Goal: Information Seeking & Learning: Check status

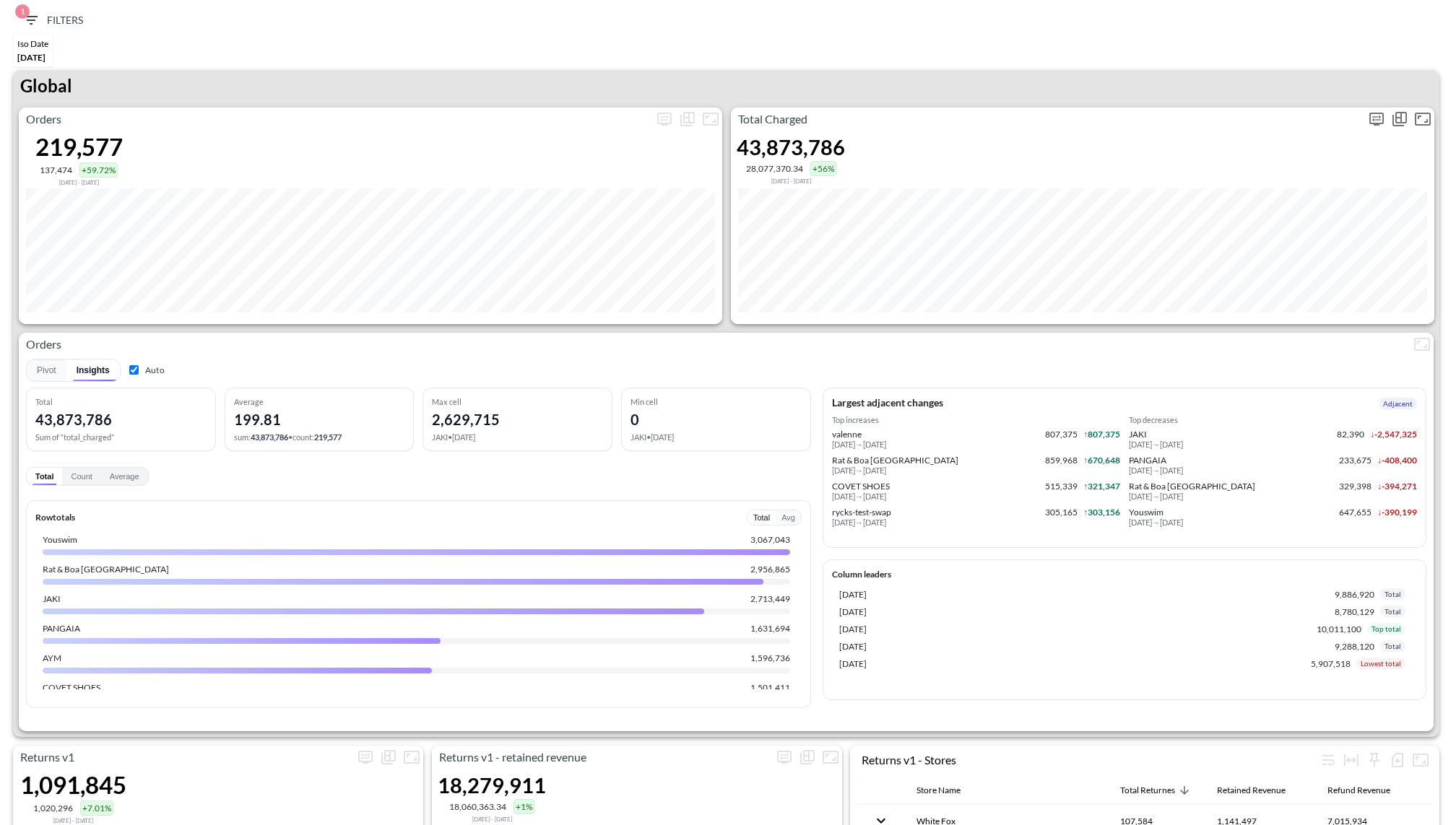
click at [1365, 123] on span "Display settings" at bounding box center [1376, 119] width 23 height 23
click at [1378, 117] on icon "more" at bounding box center [1377, 119] width 18 height 18
click at [1270, 251] on div "Data points 0 5 Data points 360 Data points Date formatter Months Months Date f…" at bounding box center [1326, 195] width 230 height 123
click at [1262, 241] on body "BI.P.EYE, Interactive Analytics Dashboards 1 Filters Iso Date May 01, 2025 Retu…" at bounding box center [728, 412] width 1456 height 825
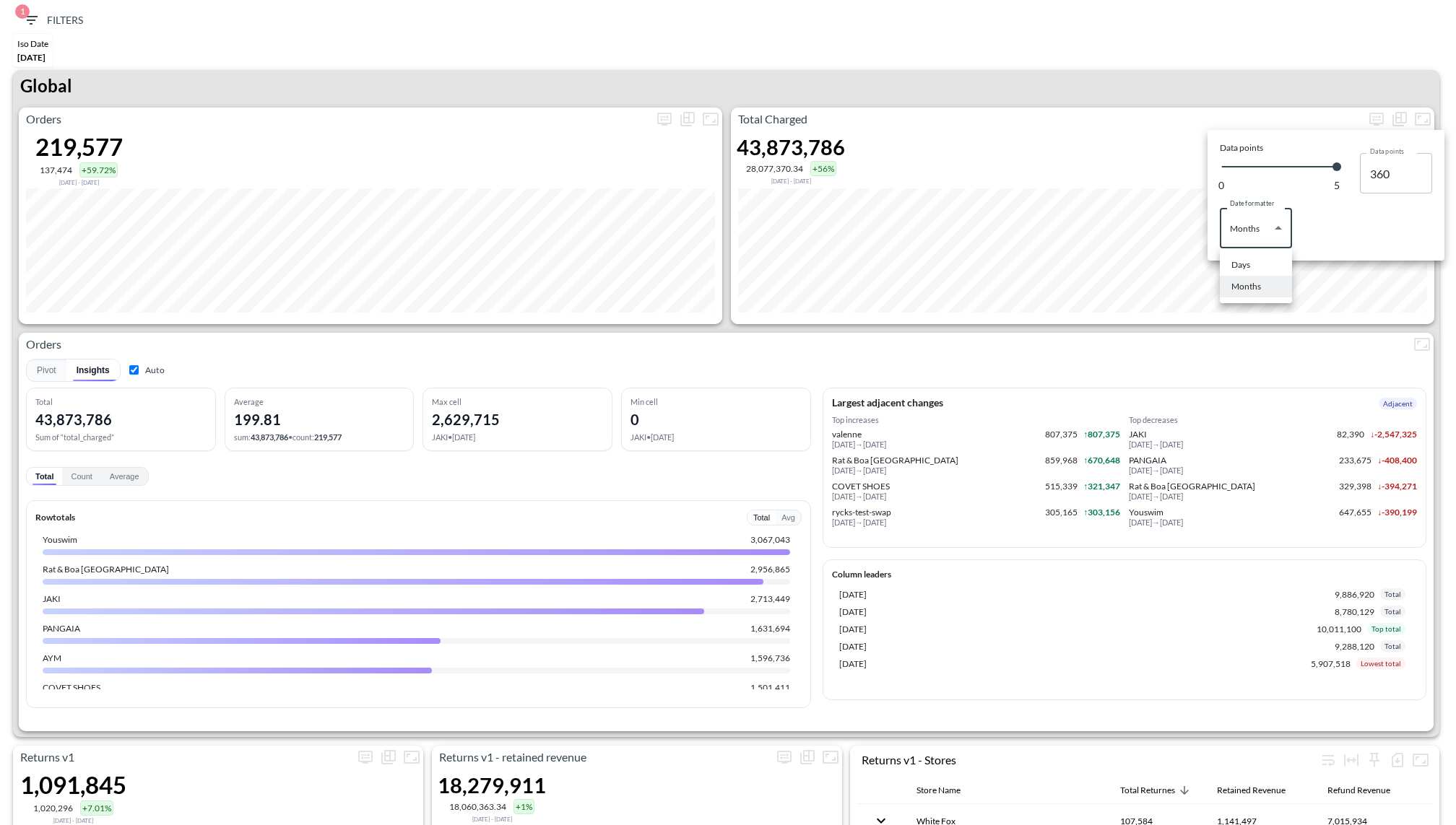
click at [1245, 261] on div "Days" at bounding box center [1240, 264] width 18 height 13
type input "Days"
type input "139"
click at [1151, 55] on div at bounding box center [728, 412] width 1456 height 825
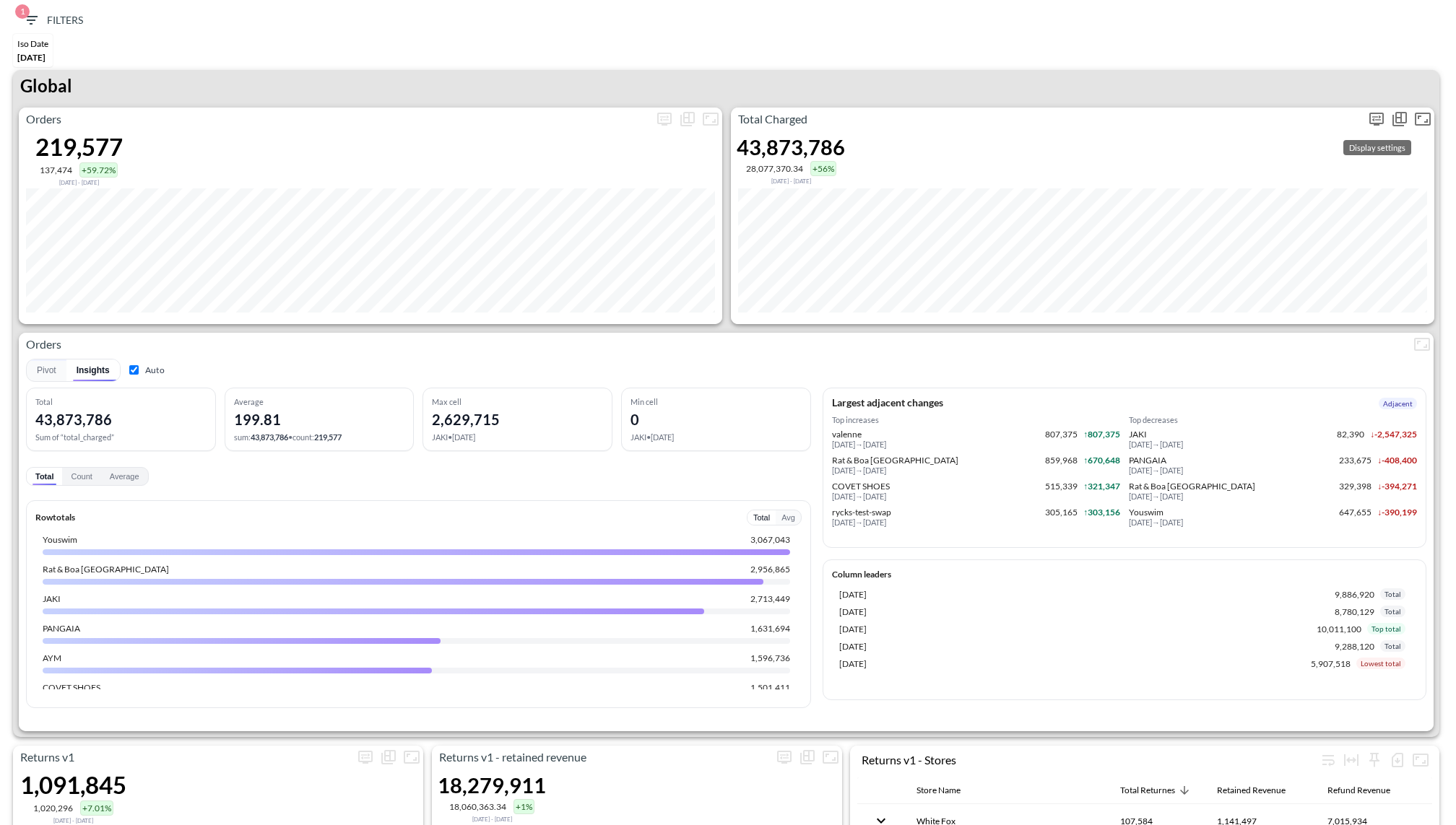
click at [1371, 113] on icon "more" at bounding box center [1376, 119] width 14 height 13
click at [1233, 242] on body "BI.P.EYE, Interactive Analytics Dashboards 1 Filters Iso Date May 01, 2025 Retu…" at bounding box center [728, 412] width 1456 height 825
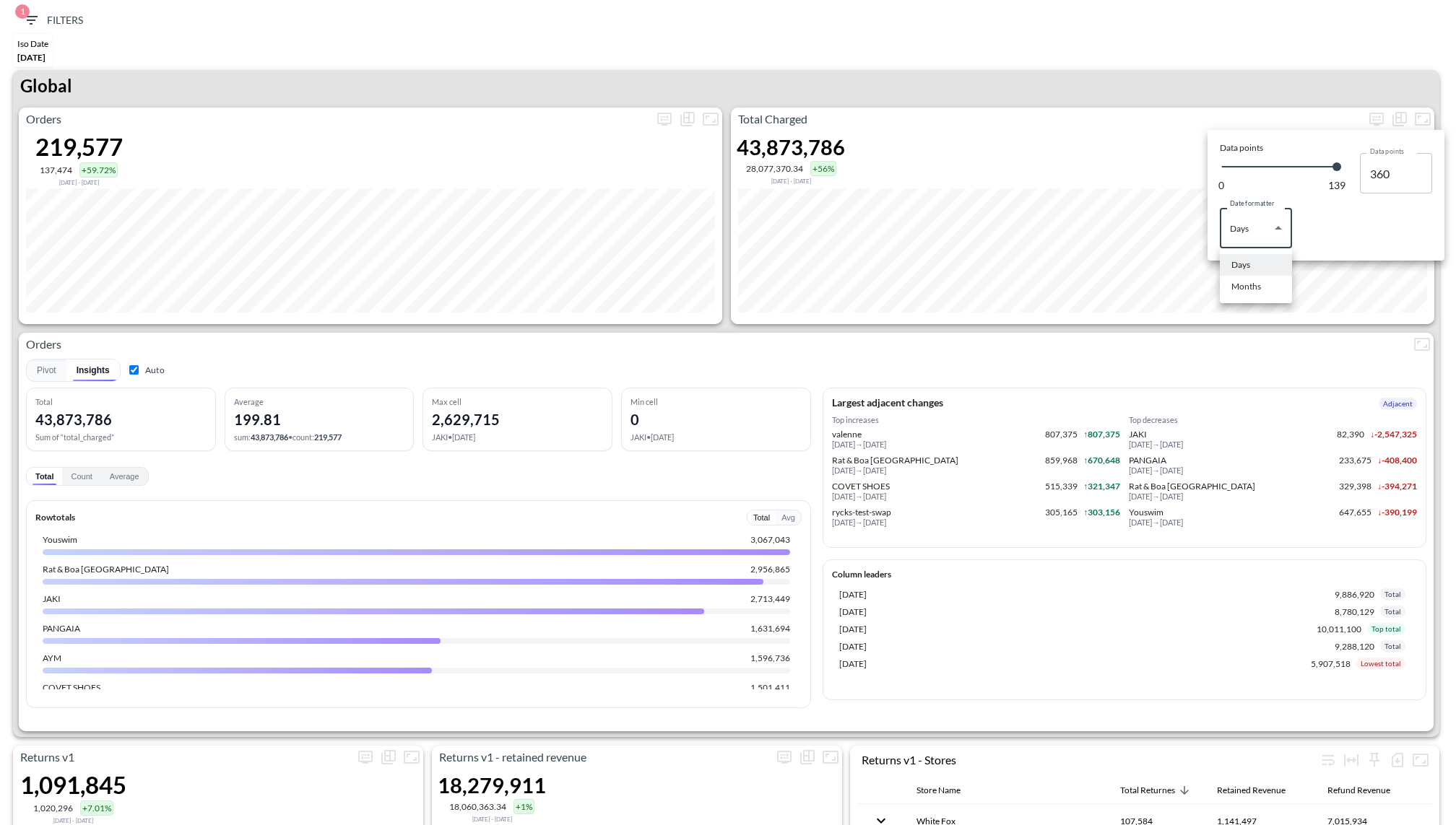
click at [1232, 283] on div "Months" at bounding box center [1247, 286] width 30 height 13
type input "Months"
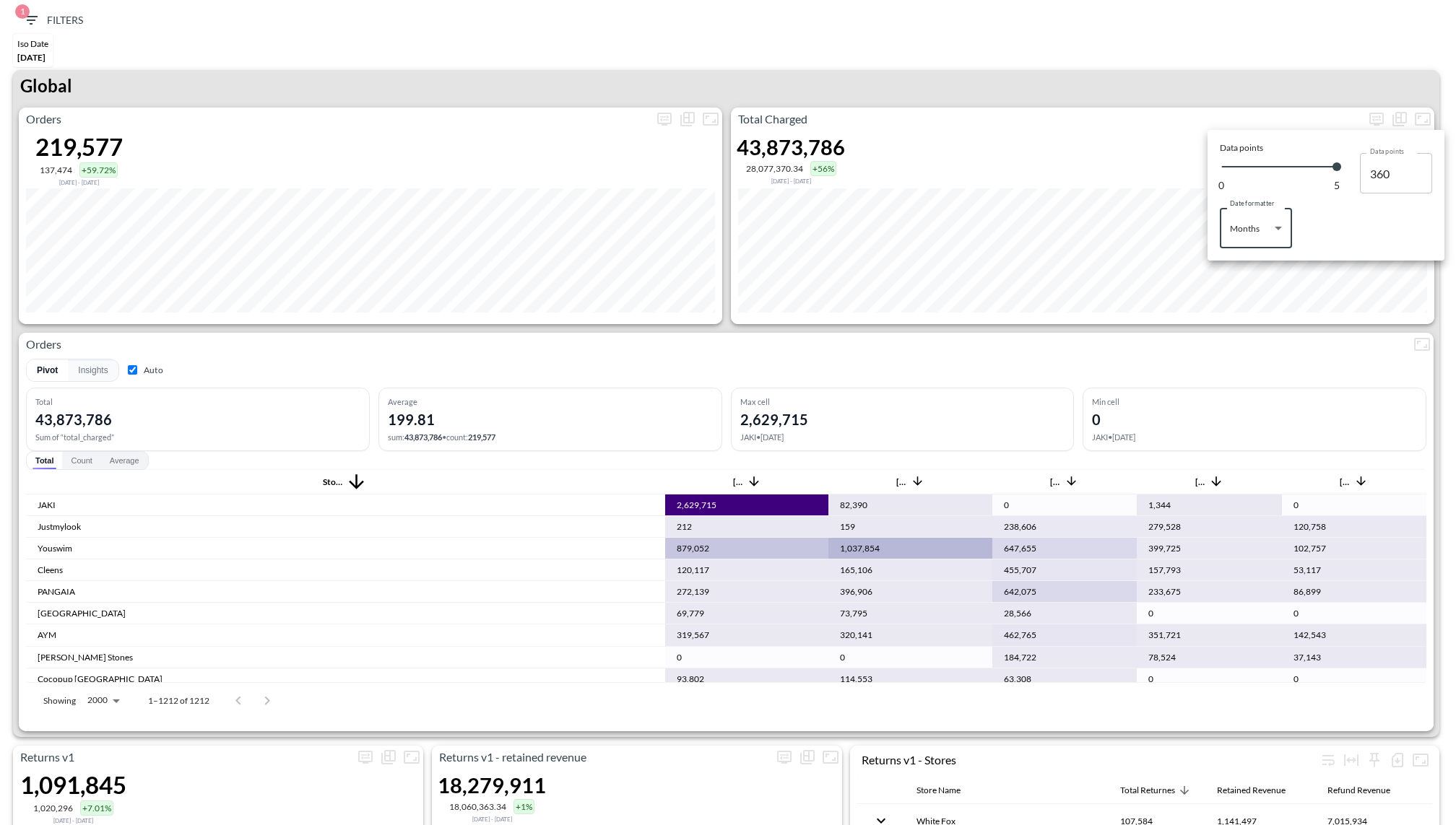
click at [1149, 64] on div at bounding box center [728, 412] width 1456 height 825
click at [1377, 116] on icon "more" at bounding box center [1377, 118] width 9 height 6
click at [1293, 230] on div "Date formatter Months Months Date formatter" at bounding box center [1326, 221] width 212 height 55
click at [1258, 241] on body "BI.P.EYE, Interactive Analytics Dashboards 1 Filters Iso Date May 01, 2025 Retu…" at bounding box center [728, 412] width 1456 height 825
click at [1254, 266] on li "Days" at bounding box center [1256, 264] width 72 height 22
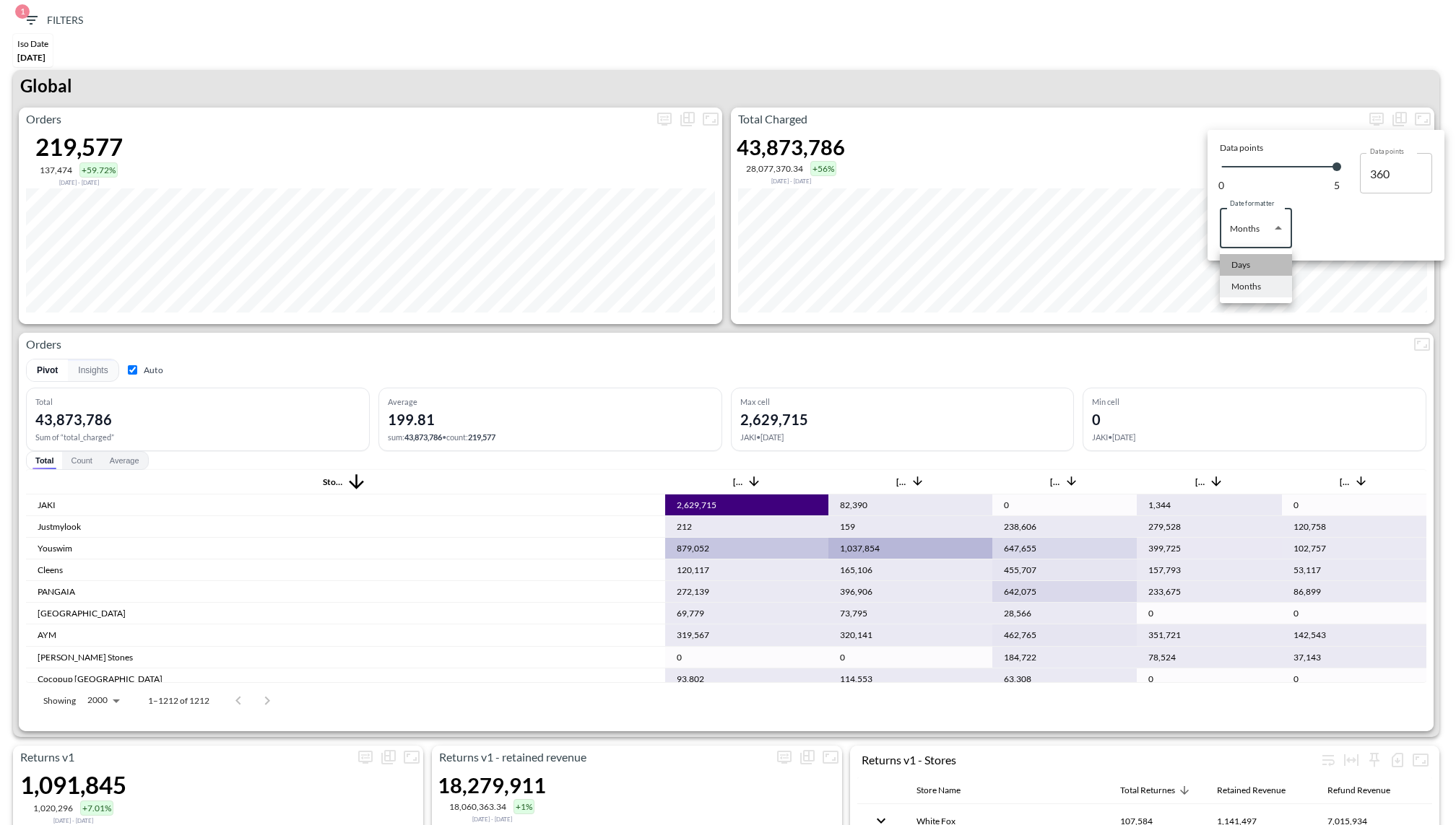
type input "Days"
type input "139"
click at [1217, 89] on div at bounding box center [728, 412] width 1456 height 825
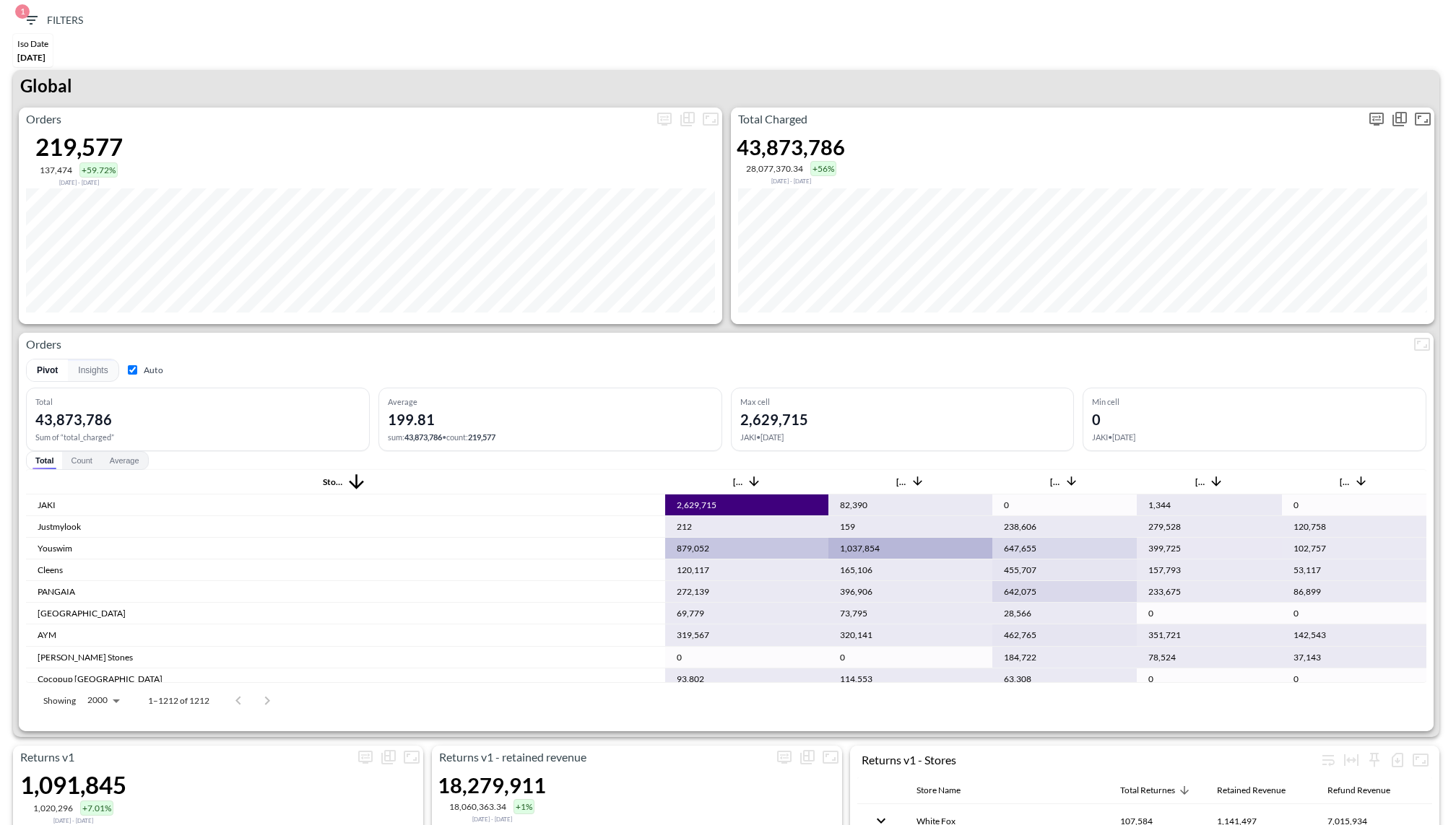
click at [1378, 122] on icon "more" at bounding box center [1376, 119] width 14 height 13
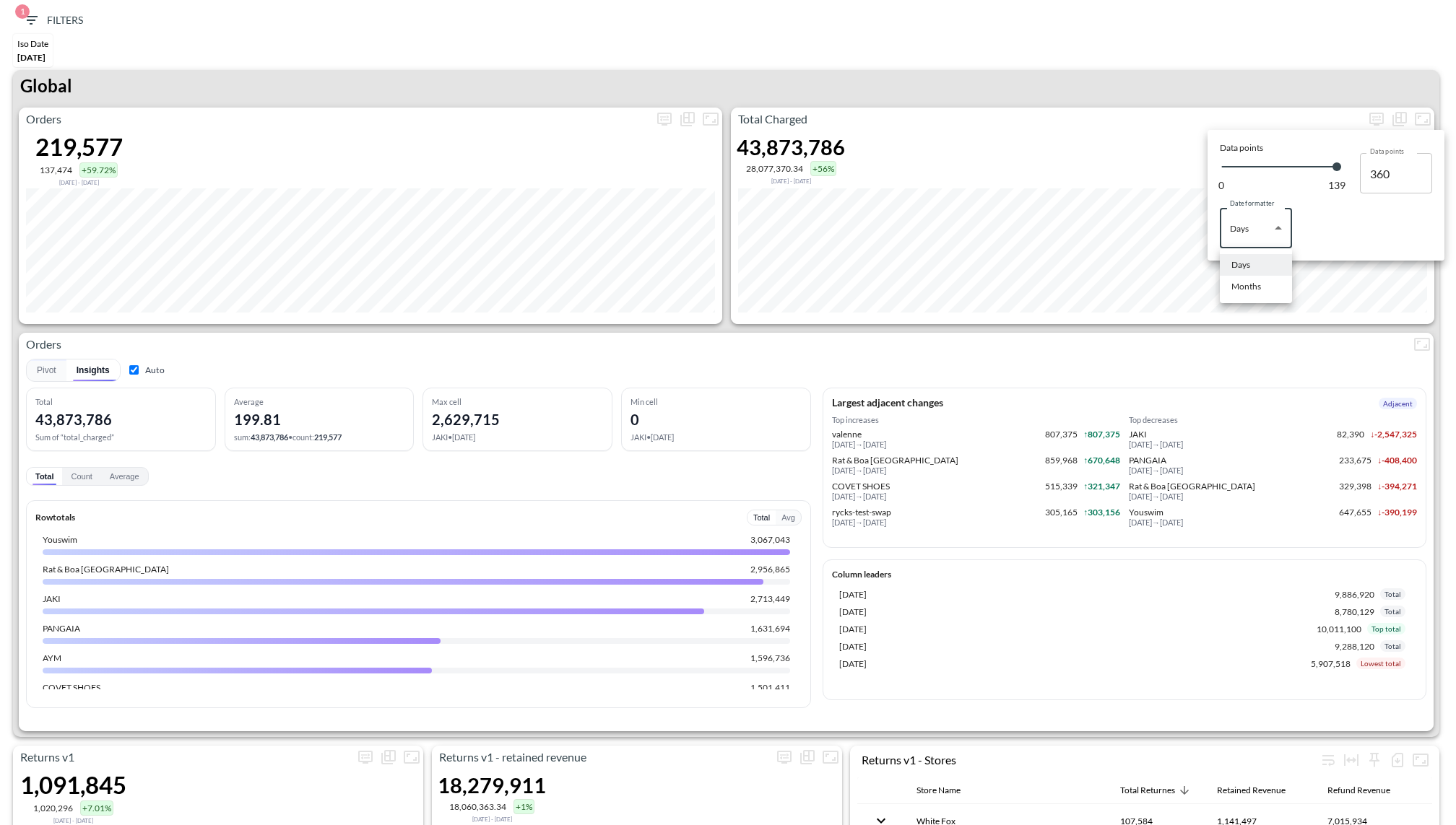
click at [1275, 239] on body "BI.P.EYE, Interactive Analytics Dashboards 1 Filters Iso Date May 01, 2025 Retu…" at bounding box center [728, 412] width 1456 height 825
click at [1256, 290] on div "Months" at bounding box center [1247, 286] width 30 height 13
type input "Months"
click at [1170, 58] on div at bounding box center [728, 412] width 1456 height 825
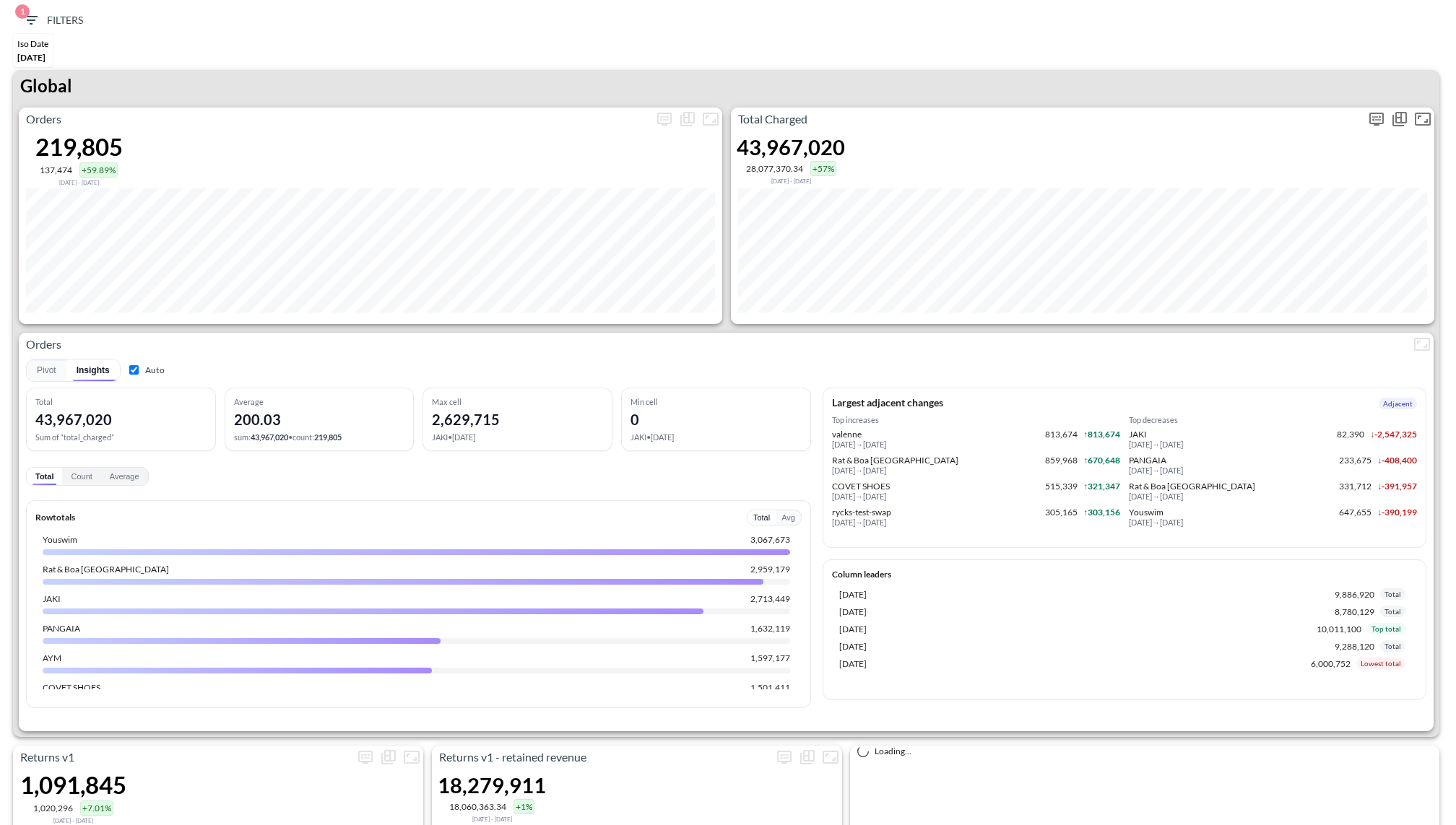
click at [1375, 124] on icon "more" at bounding box center [1376, 119] width 14 height 13
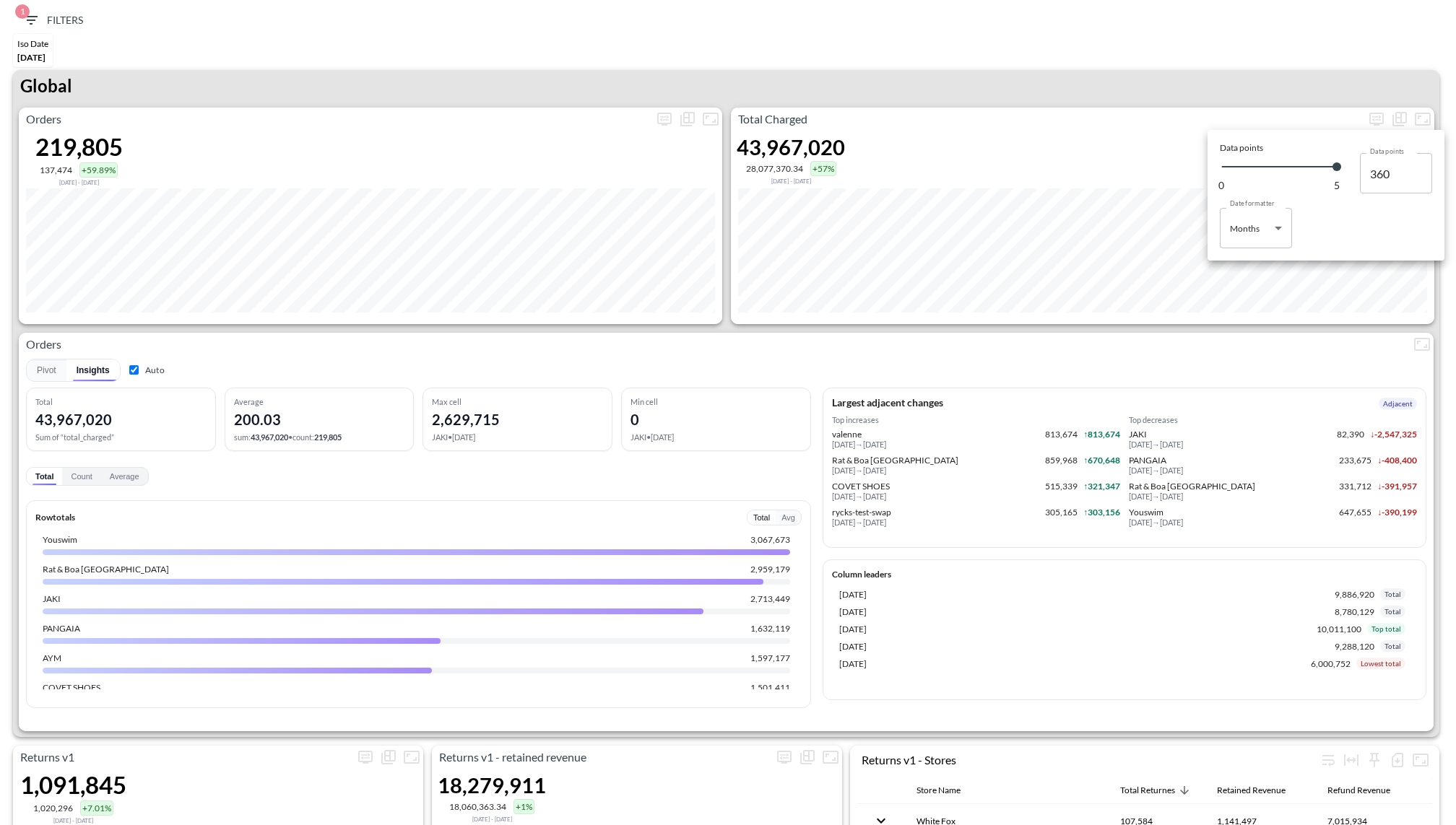
click at [1385, 116] on div at bounding box center [728, 412] width 1456 height 825
click at [1370, 116] on icon "more" at bounding box center [1376, 119] width 14 height 13
click at [1261, 226] on body "BI.P.EYE, Interactive Analytics Dashboards 1 Filters Iso Date May 01, 2025 Retu…" at bounding box center [728, 412] width 1456 height 825
click at [1234, 259] on div "Days" at bounding box center [1240, 264] width 18 height 13
type input "Days"
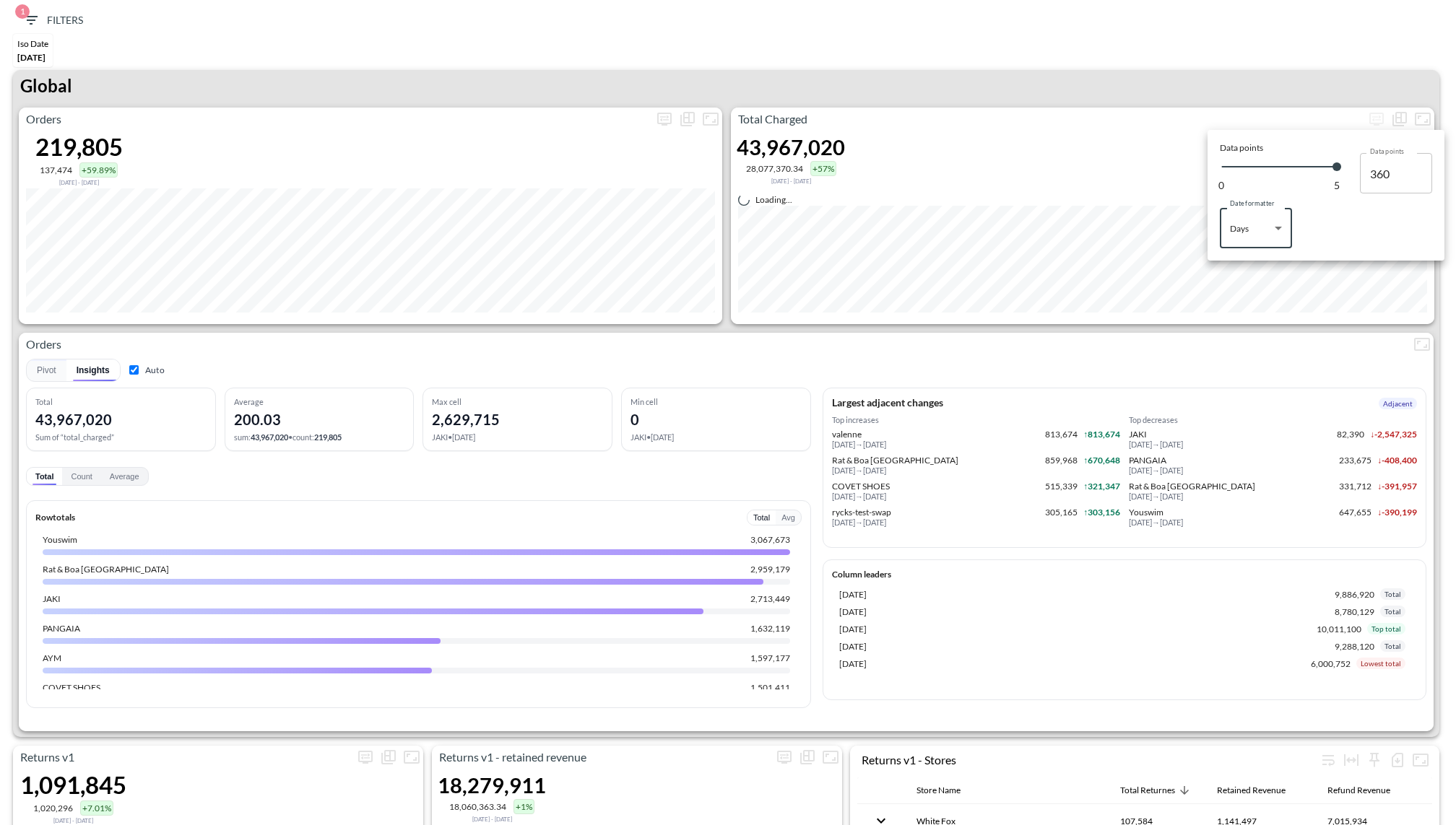
type input "139"
click at [1131, 88] on div at bounding box center [728, 412] width 1456 height 825
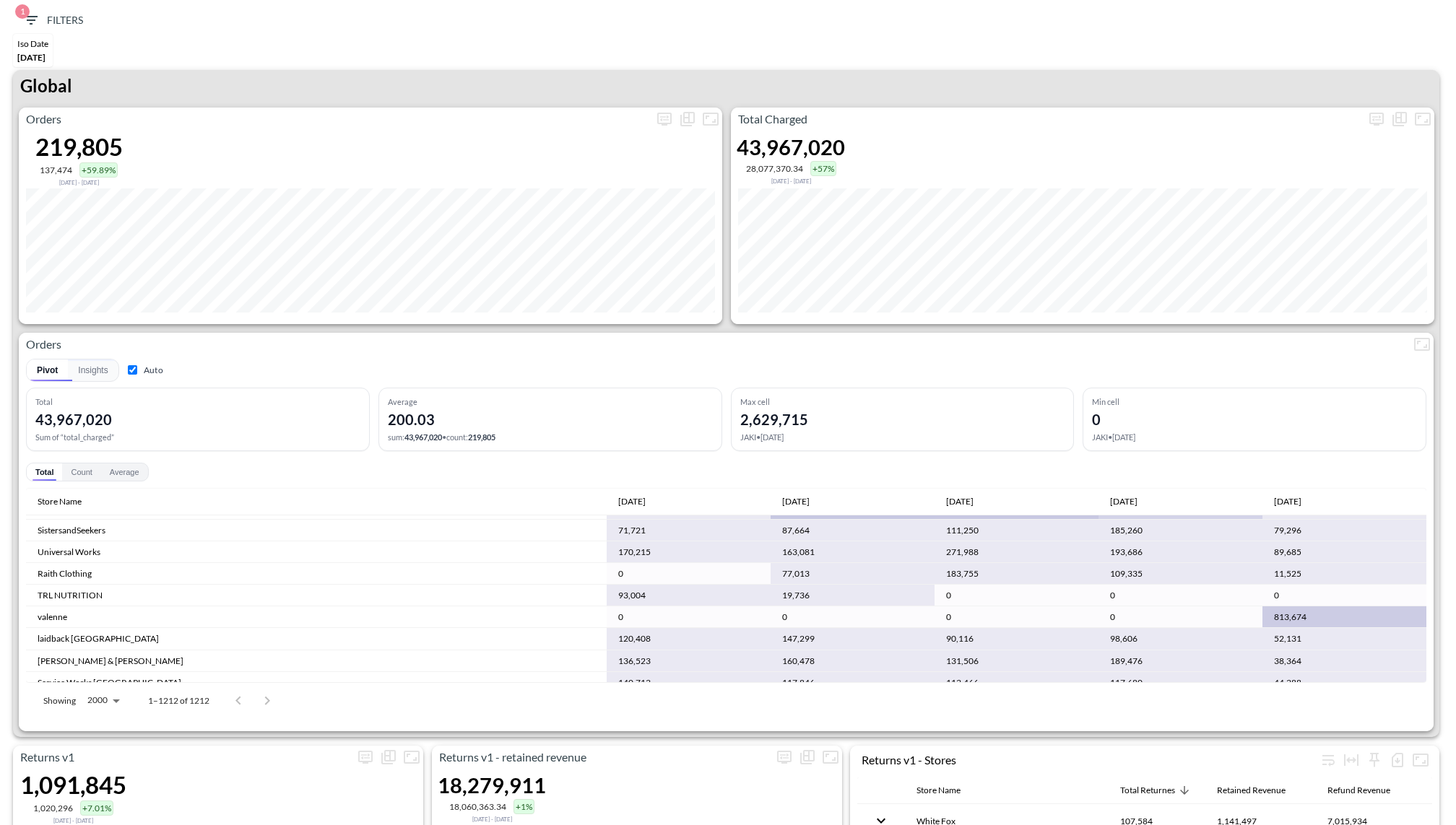
click at [43, 23] on span "1 Filters" at bounding box center [53, 20] width 60 height 18
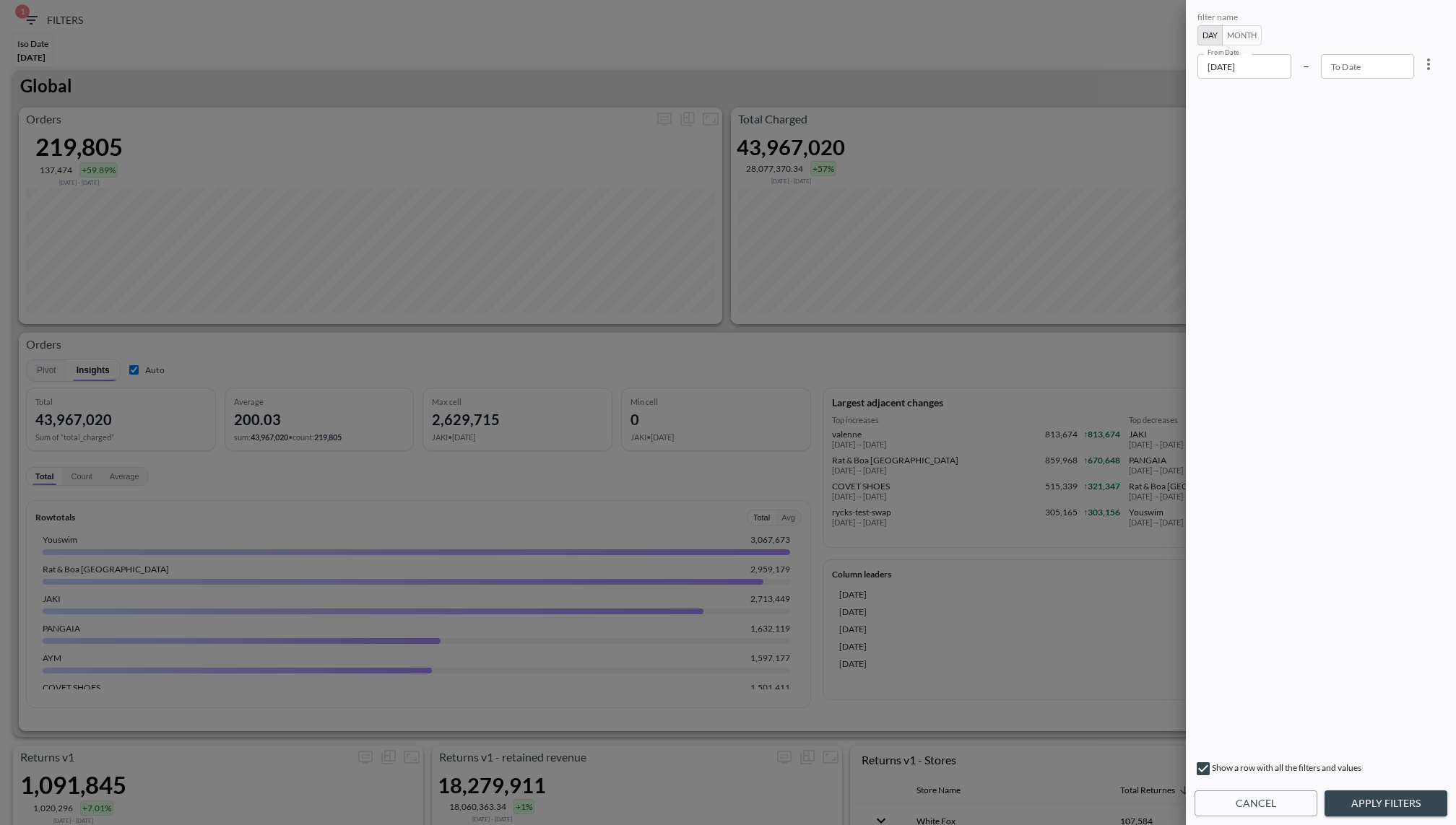
click at [1275, 65] on input "2025-05-01" at bounding box center [1244, 67] width 94 height 25
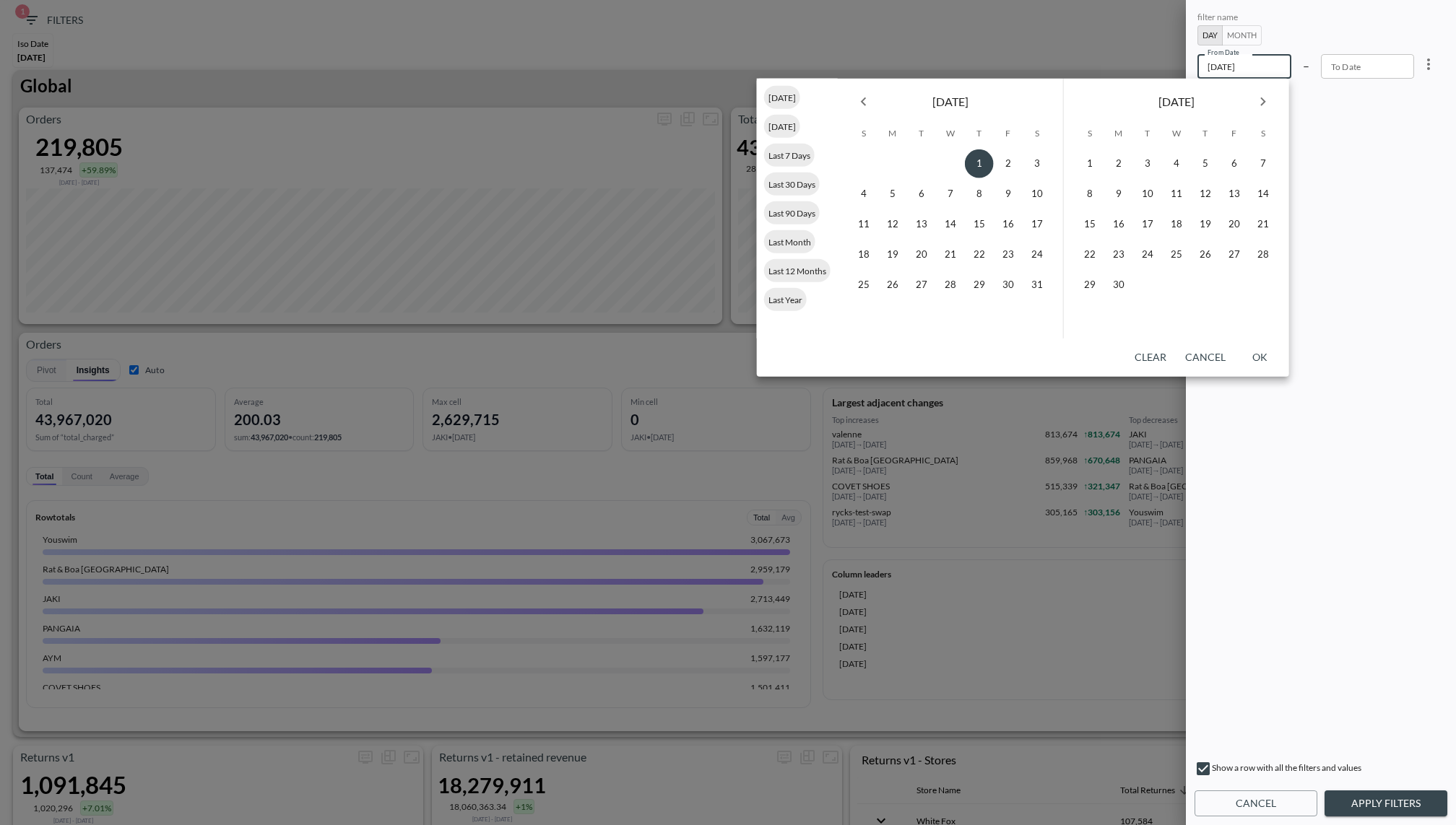
click at [1262, 102] on icon "Next month" at bounding box center [1263, 102] width 18 height 18
click at [1147, 225] on button "16" at bounding box center [1148, 224] width 29 height 29
type input "2025-09-16"
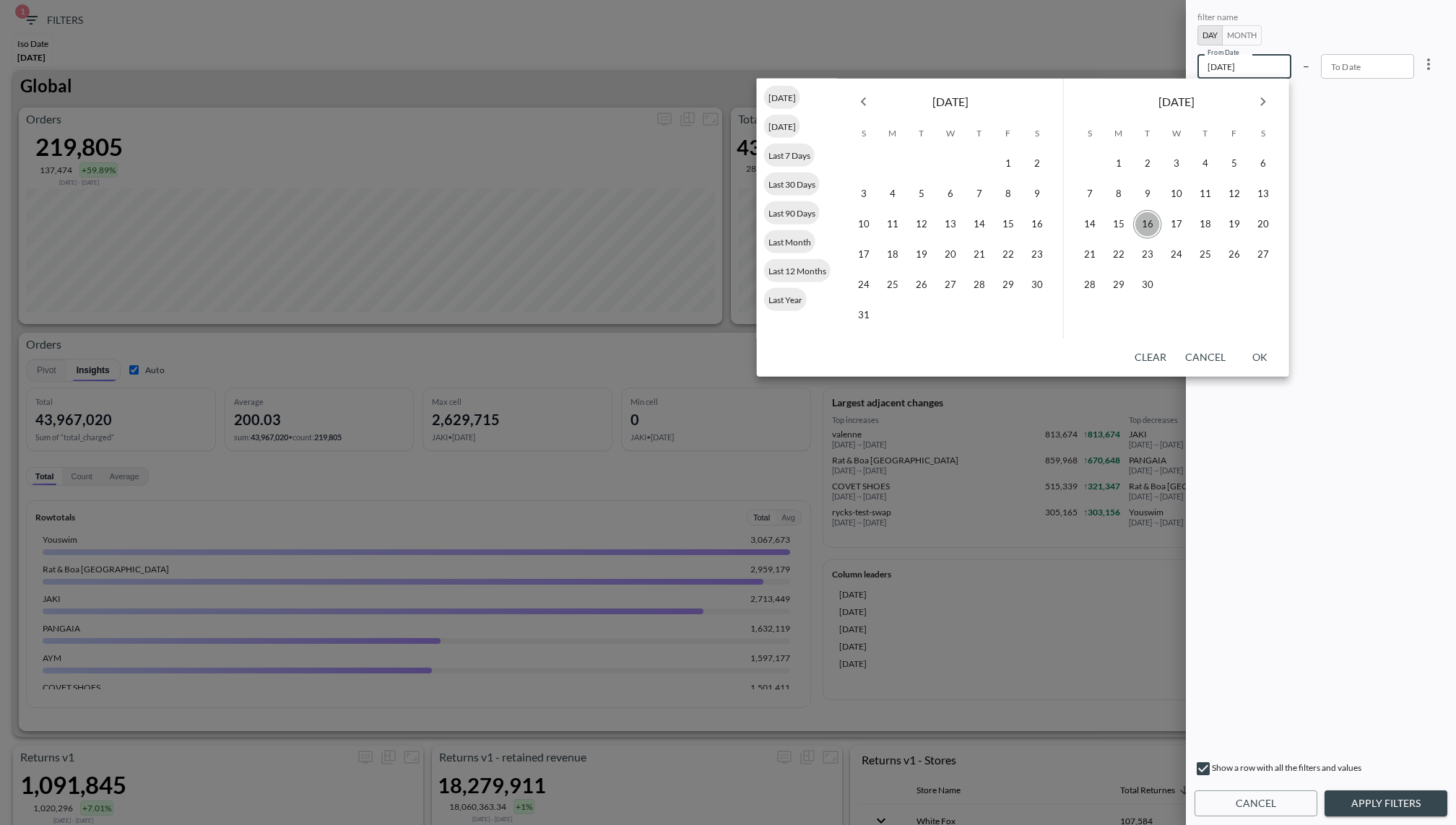
type input "YYYY-MM-DD"
click at [1397, 805] on button "Apply Filters" at bounding box center [1386, 804] width 123 height 27
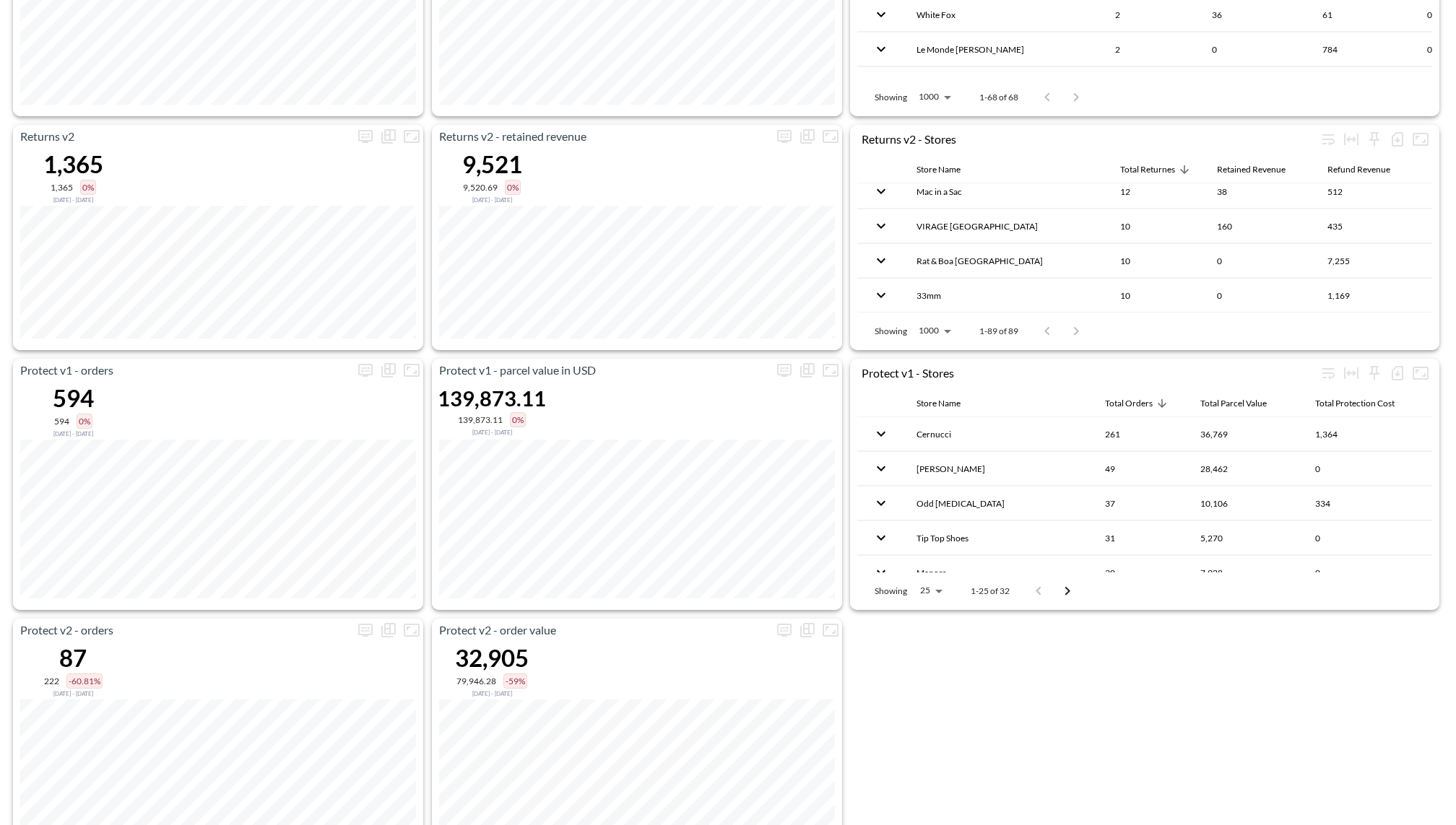
scroll to position [931, 0]
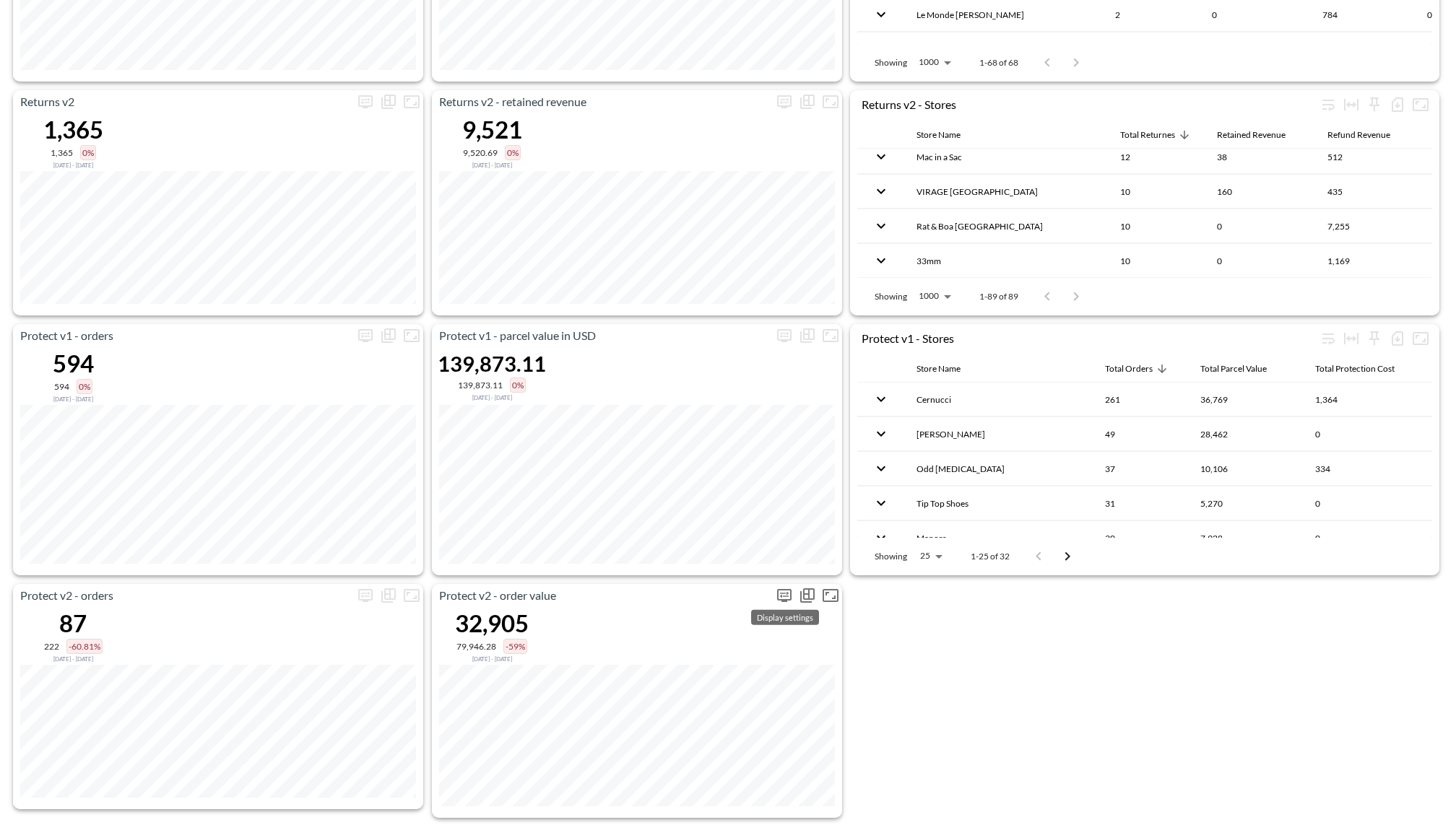
click at [782, 592] on icon "more" at bounding box center [784, 596] width 14 height 13
click at [710, 689] on body "BI.P.EYE, Interactive Analytics Dashboards 1 Filters Iso Date Sep 16, 2025 Retu…" at bounding box center [728, 412] width 1456 height 825
click at [710, 729] on li "Days" at bounding box center [714, 735] width 72 height 22
type input "Days"
click at [937, 735] on div at bounding box center [728, 412] width 1456 height 825
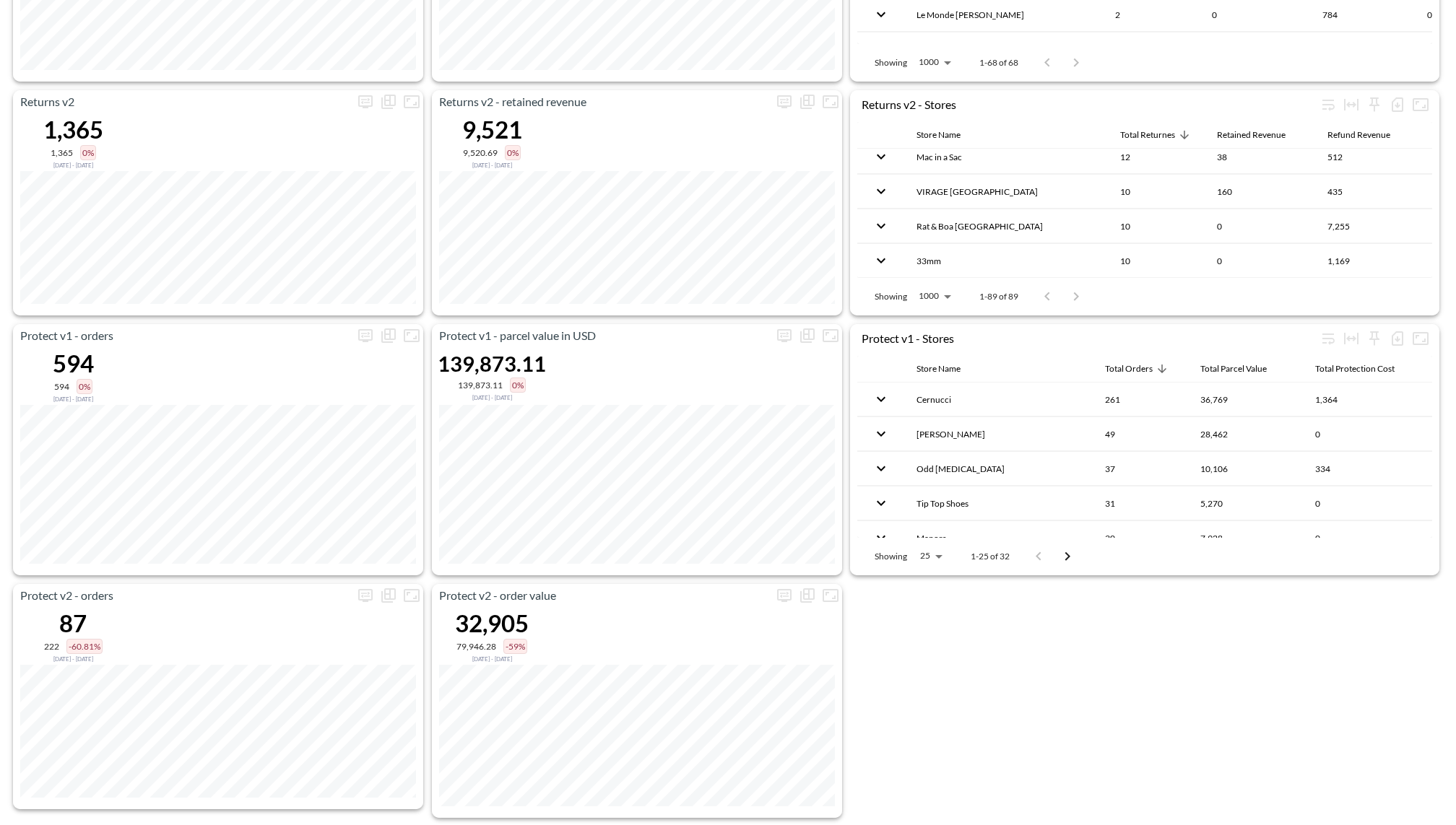
scroll to position [0, 0]
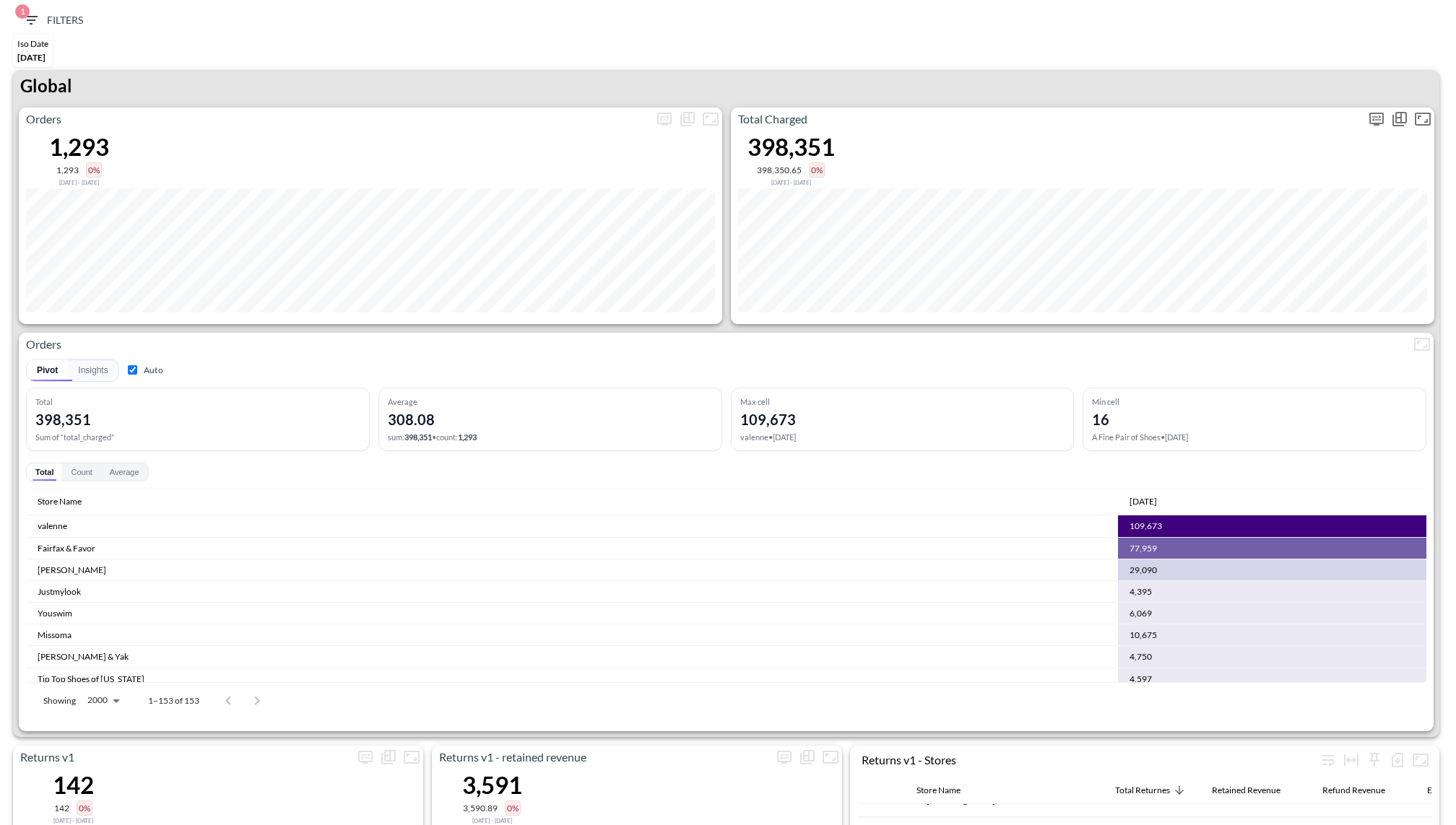
click at [1377, 122] on icon "more" at bounding box center [1376, 119] width 14 height 13
click at [1262, 226] on body "BI.P.EYE, Interactive Analytics Dashboards 1 Filters Iso Date Sep 16, 2025 Retu…" at bounding box center [728, 412] width 1456 height 825
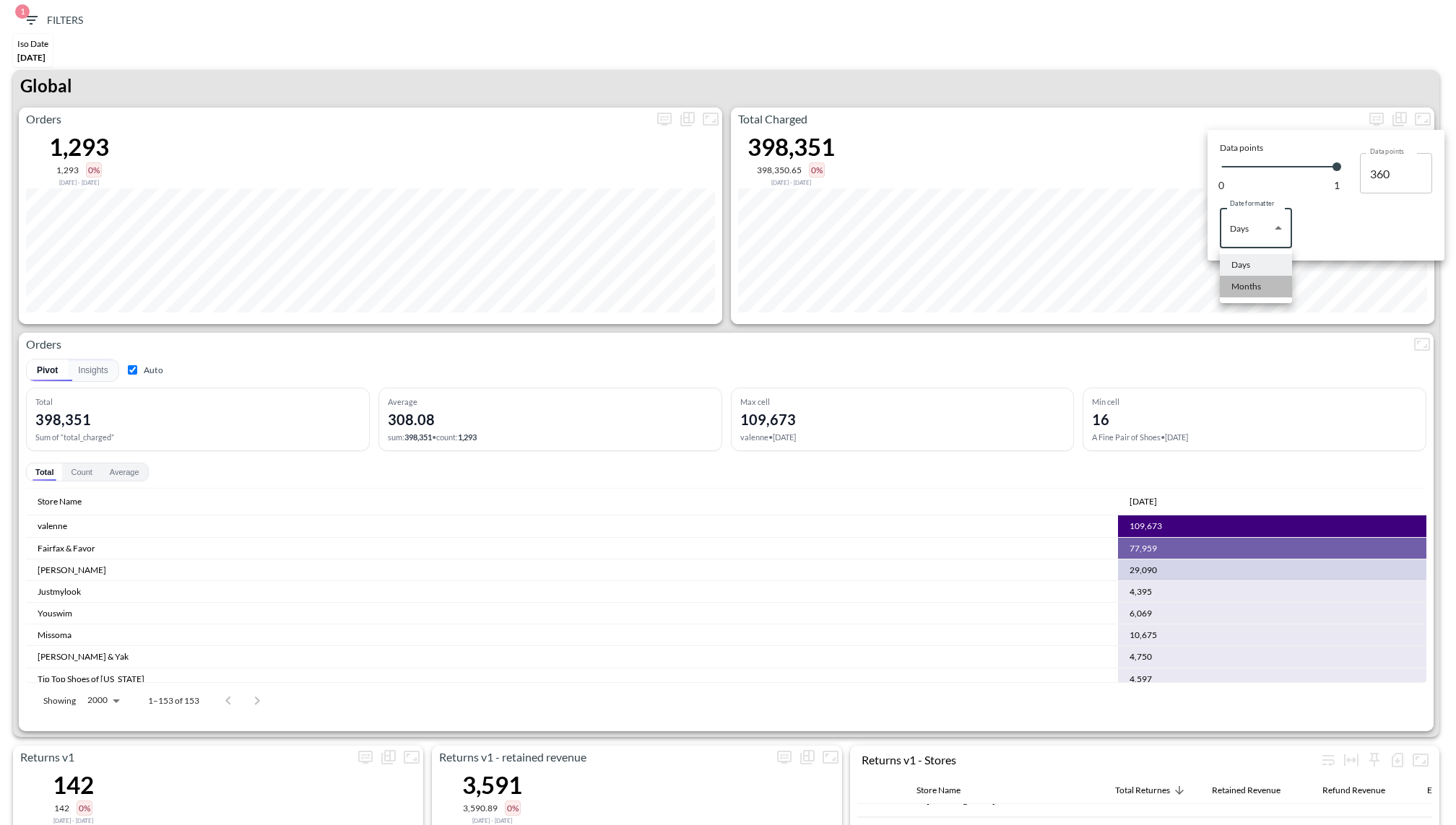
click at [1233, 282] on div "Months" at bounding box center [1247, 286] width 30 height 13
type input "Months"
click at [1091, 99] on div at bounding box center [728, 412] width 1456 height 825
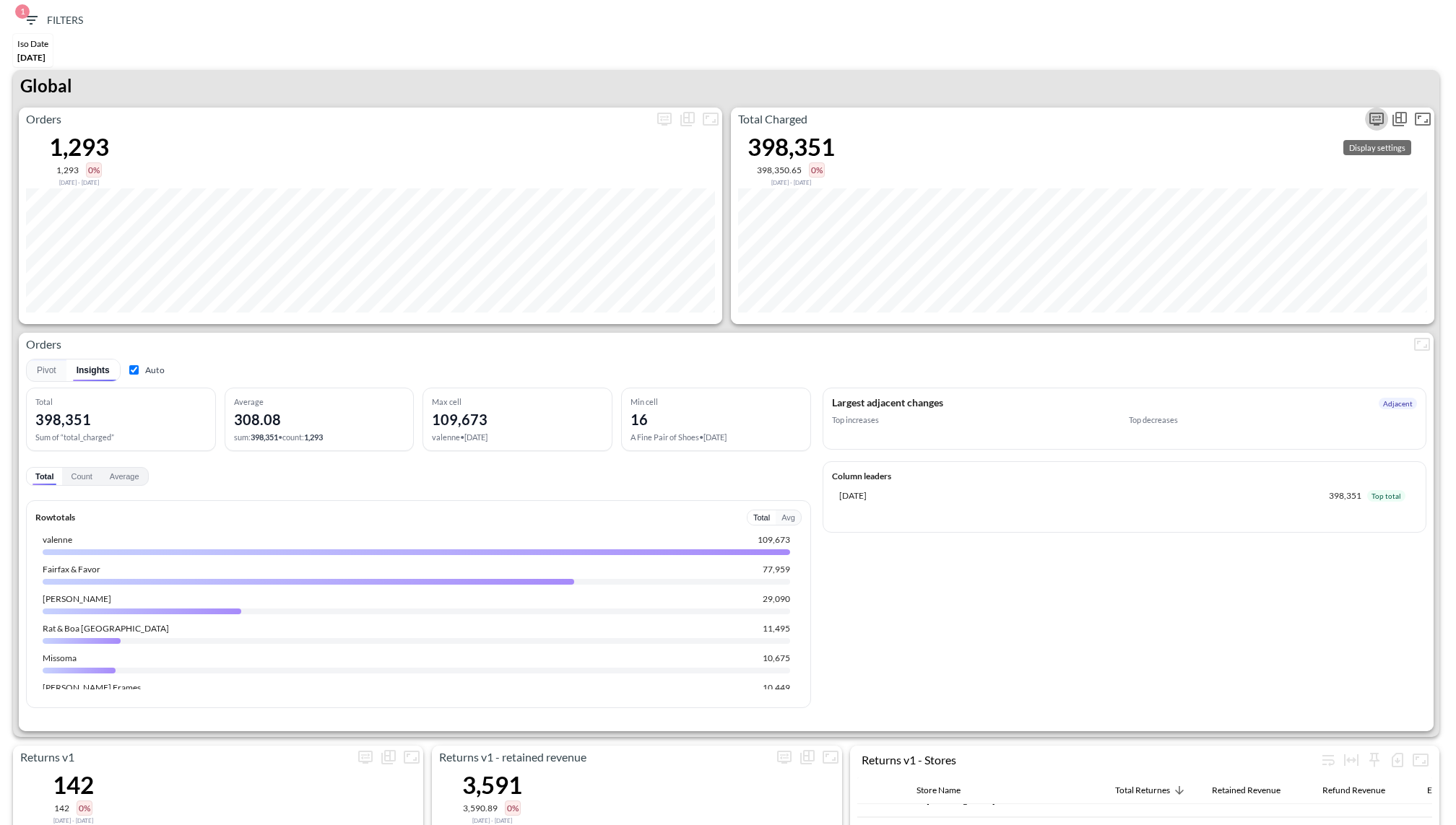
click at [1376, 122] on icon "more" at bounding box center [1377, 119] width 18 height 18
click at [1284, 229] on body "BI.P.EYE, Interactive Analytics Dashboards 1 Filters Iso Date Sep 16, 2025 Retu…" at bounding box center [728, 412] width 1456 height 825
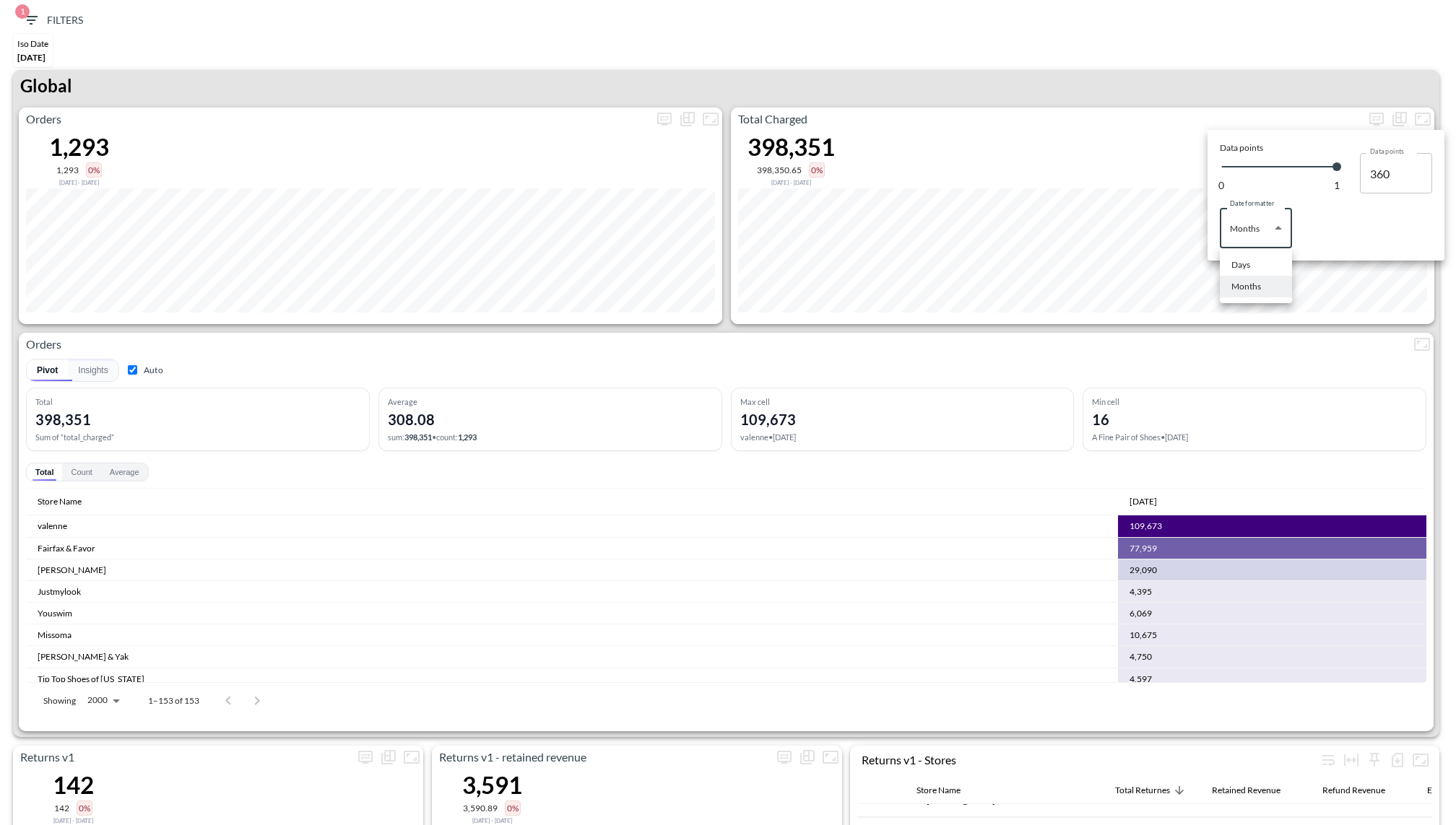
click at [1253, 285] on div "Months" at bounding box center [1247, 286] width 30 height 13
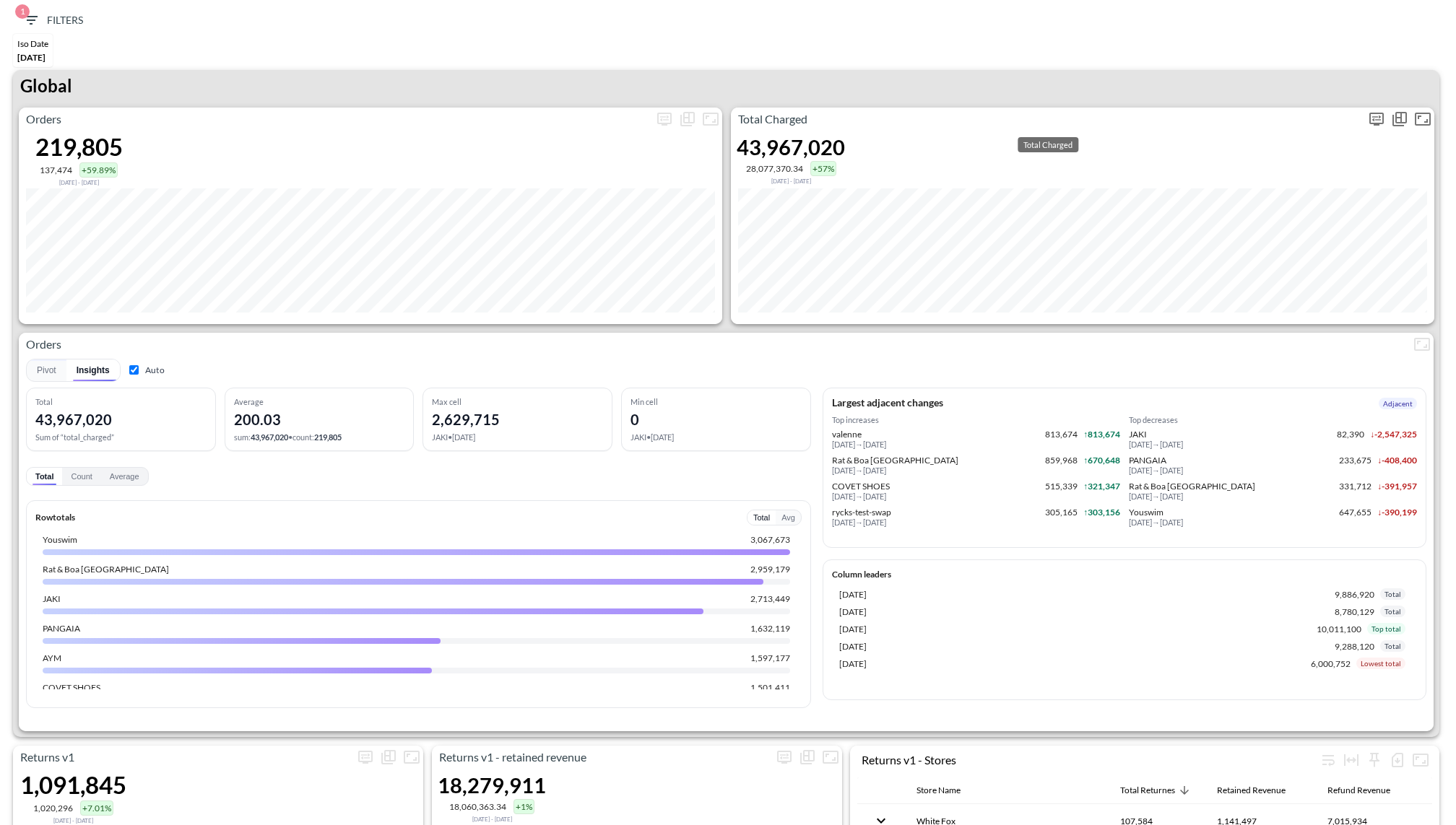
click at [1373, 123] on icon "more" at bounding box center [1376, 119] width 14 height 13
click at [1269, 236] on body "BI.P.EYE, Interactive Analytics Dashboards 1 Filters Iso Date [DATE] Returns v2…" at bounding box center [728, 412] width 1456 height 825
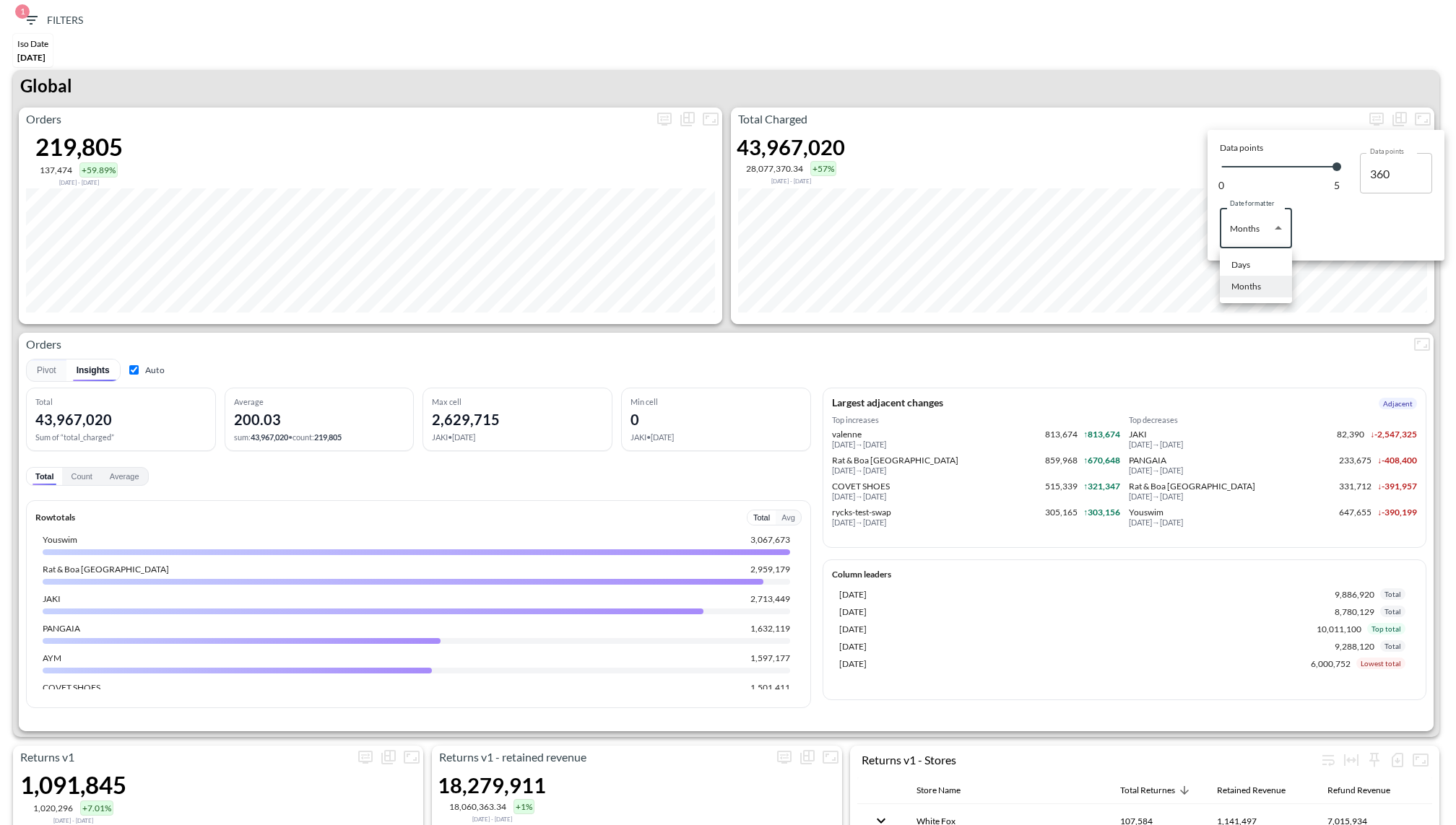
click at [1246, 277] on li "Months" at bounding box center [1256, 286] width 72 height 22
click at [1290, 229] on body "BI.P.EYE, Interactive Analytics Dashboards 1 Filters Iso Date [DATE] Returns v2…" at bounding box center [728, 412] width 1456 height 825
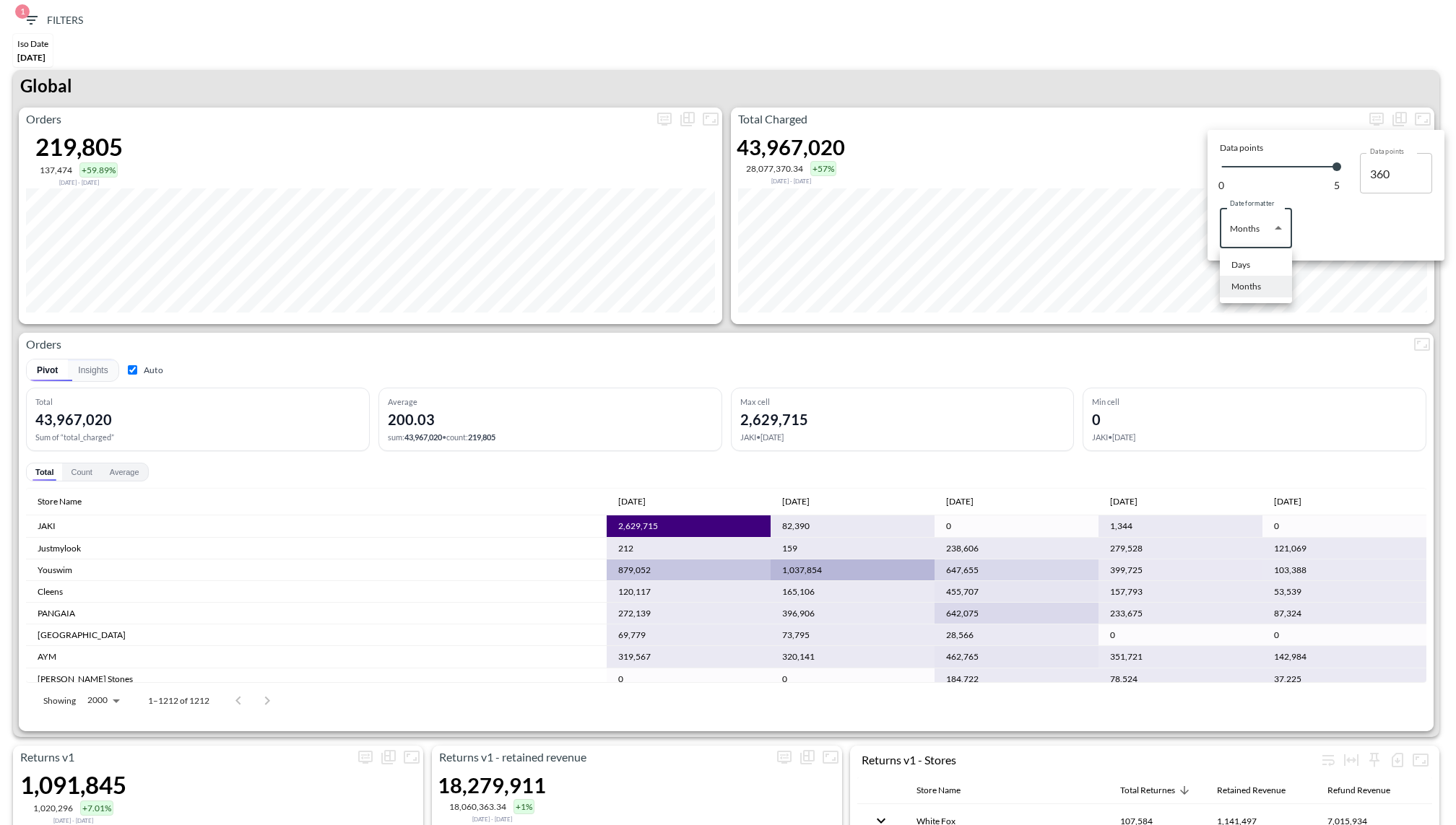
click at [1240, 261] on div "Days" at bounding box center [1240, 264] width 18 height 13
type input "Days"
type input "139"
click at [1130, 96] on div at bounding box center [728, 412] width 1456 height 825
click at [949, 151] on div "Total Charged 43,967,020 28,077,370.34 +57% [DATE] - [DATE]" at bounding box center [1082, 215] width 703 height 216
